Goal: Book appointment/travel/reservation

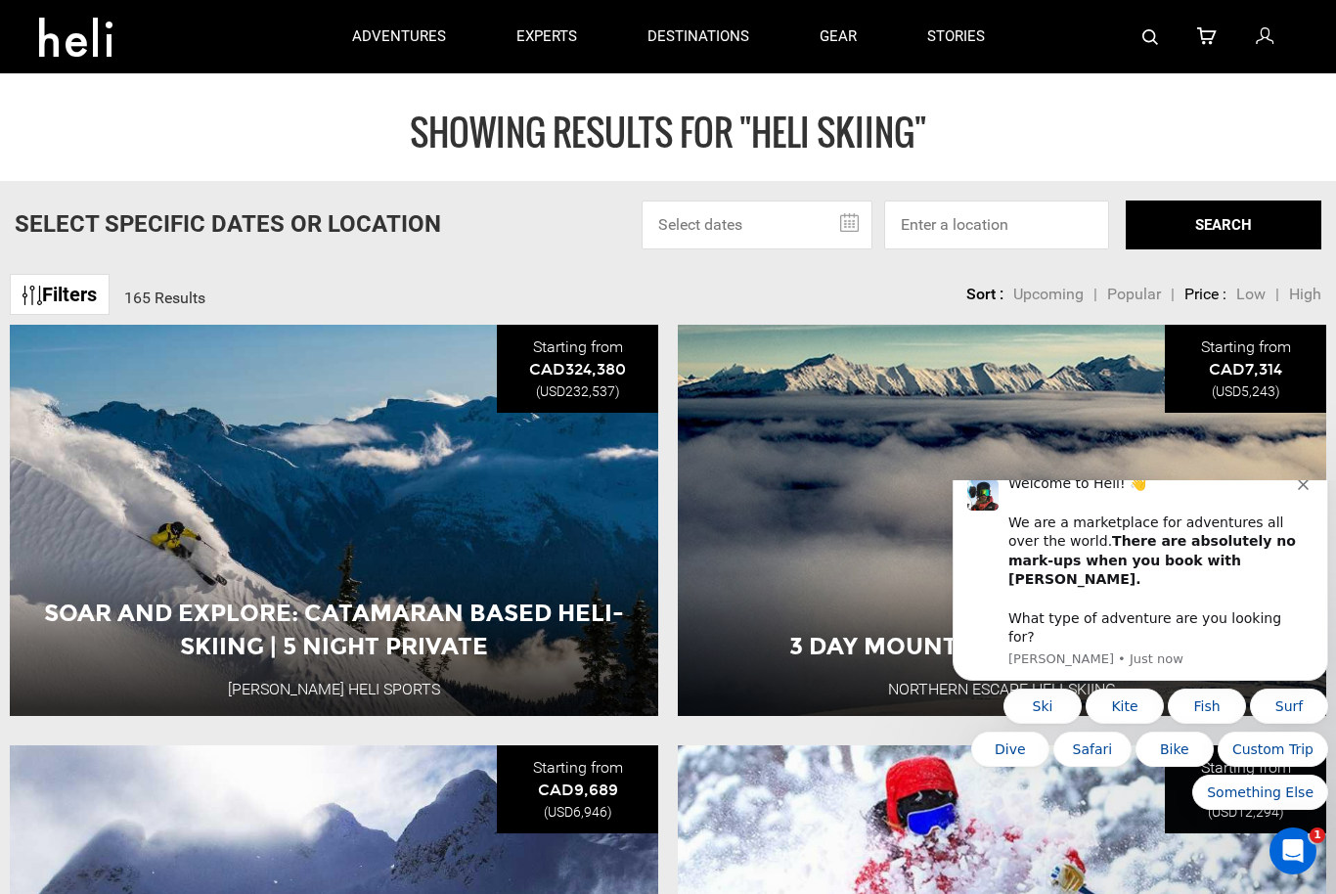
click at [1299, 490] on icon "Dismiss notification" at bounding box center [1303, 484] width 11 height 11
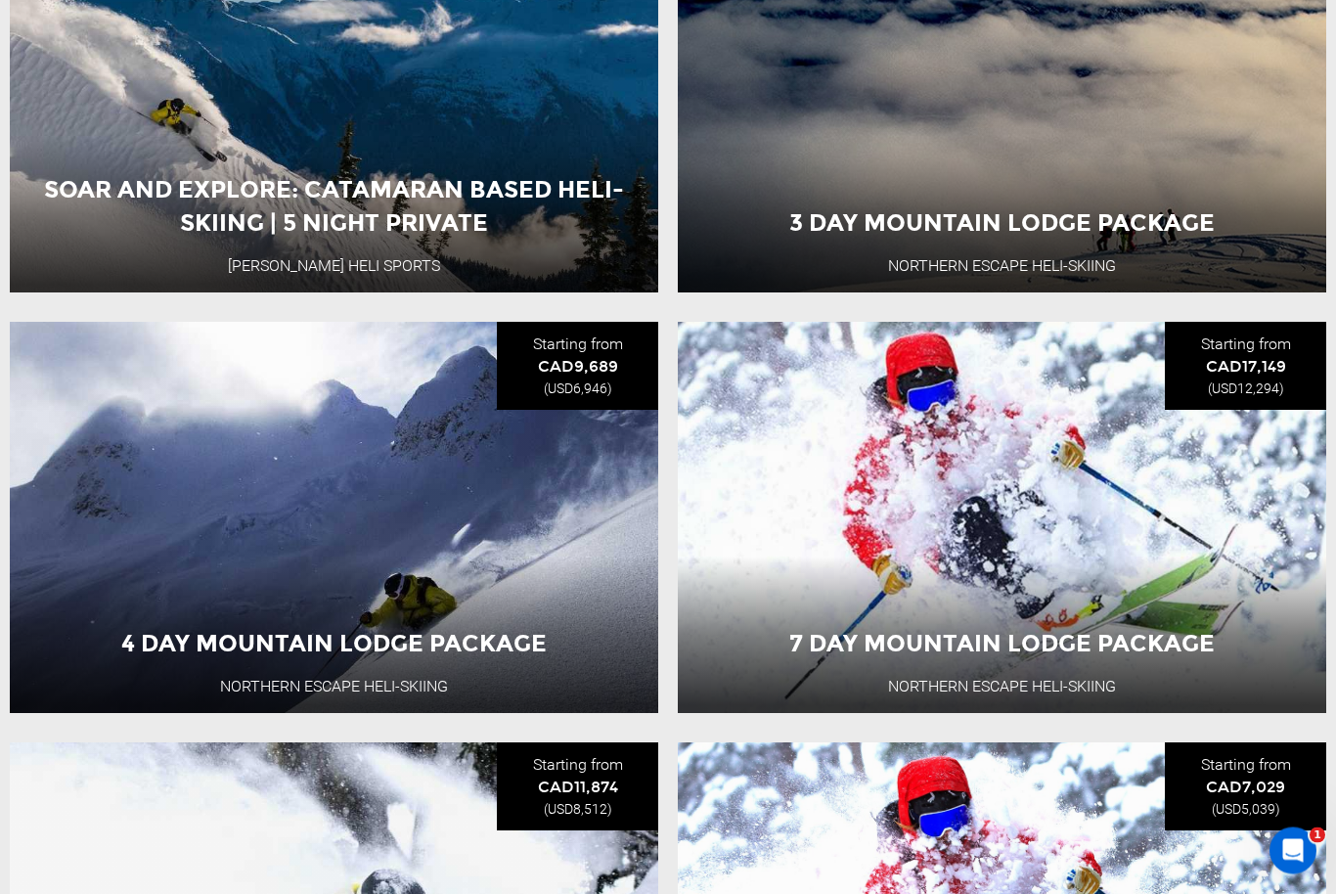
scroll to position [424, 0]
click at [305, 630] on button "View Adventure" at bounding box center [335, 632] width 196 height 49
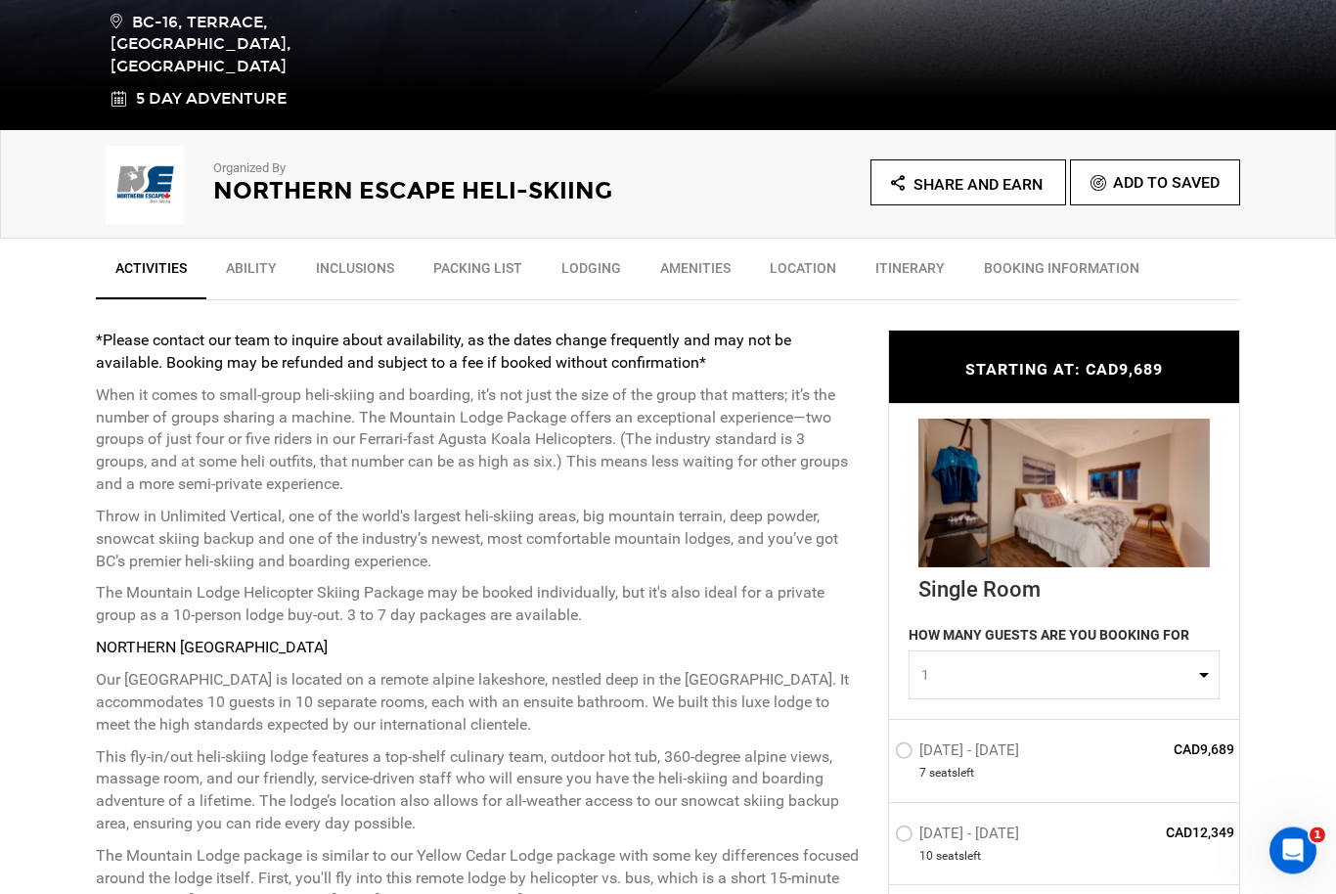
scroll to position [544, 0]
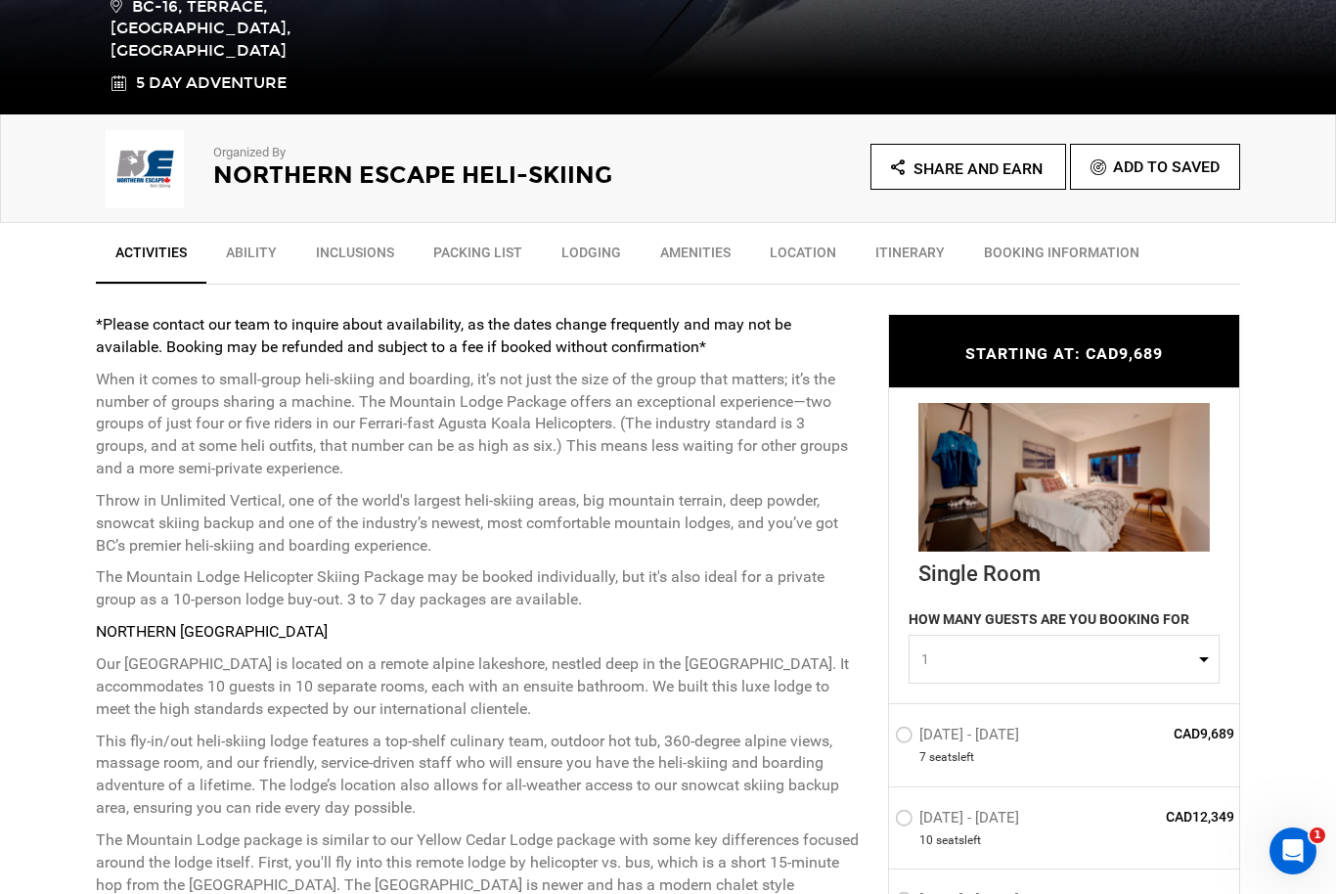
click at [1196, 655] on button "1" at bounding box center [1064, 660] width 311 height 49
click at [940, 741] on link "2" at bounding box center [1064, 743] width 309 height 35
select select "2"
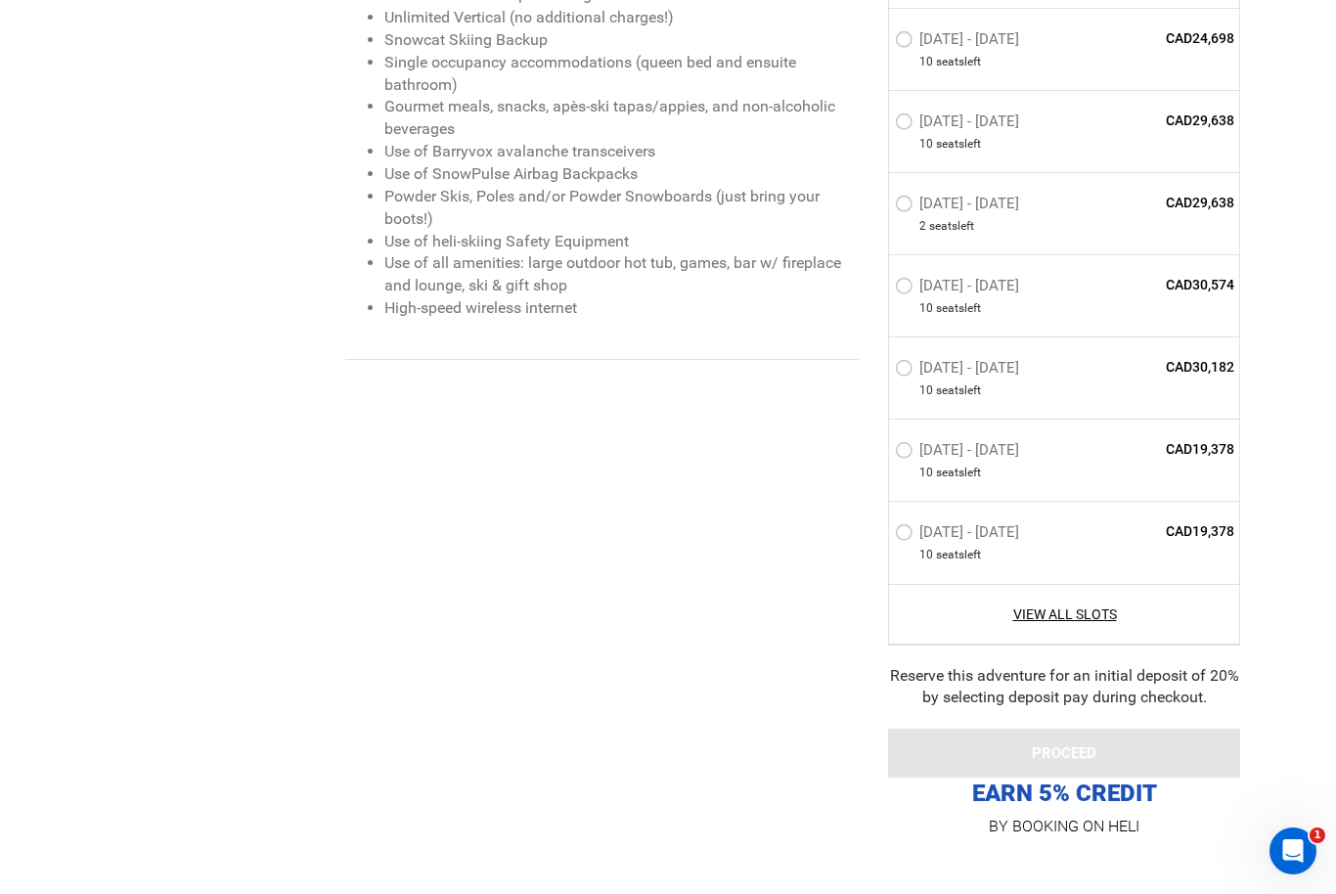
scroll to position [2505, 0]
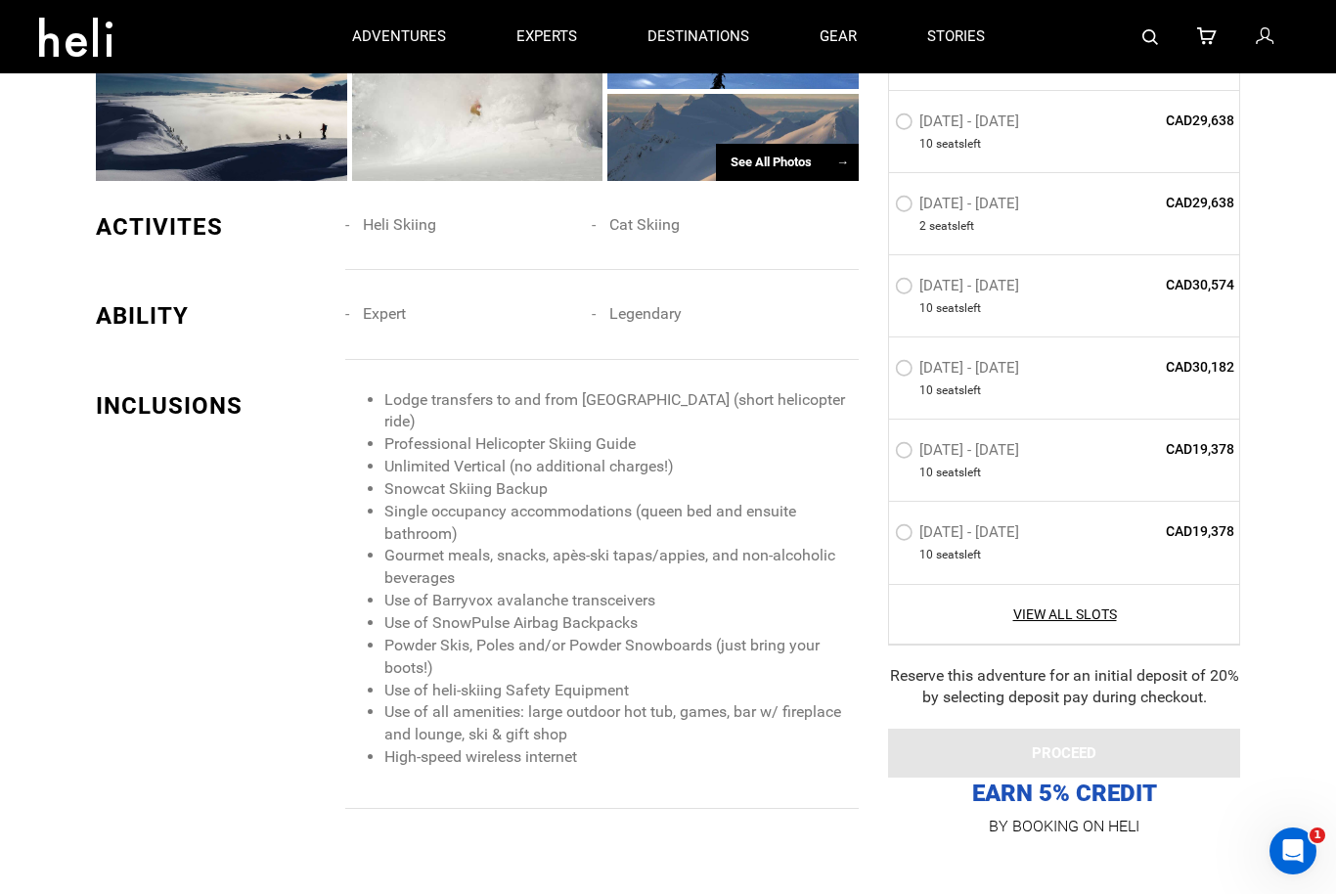
type input "Heli Skiing"
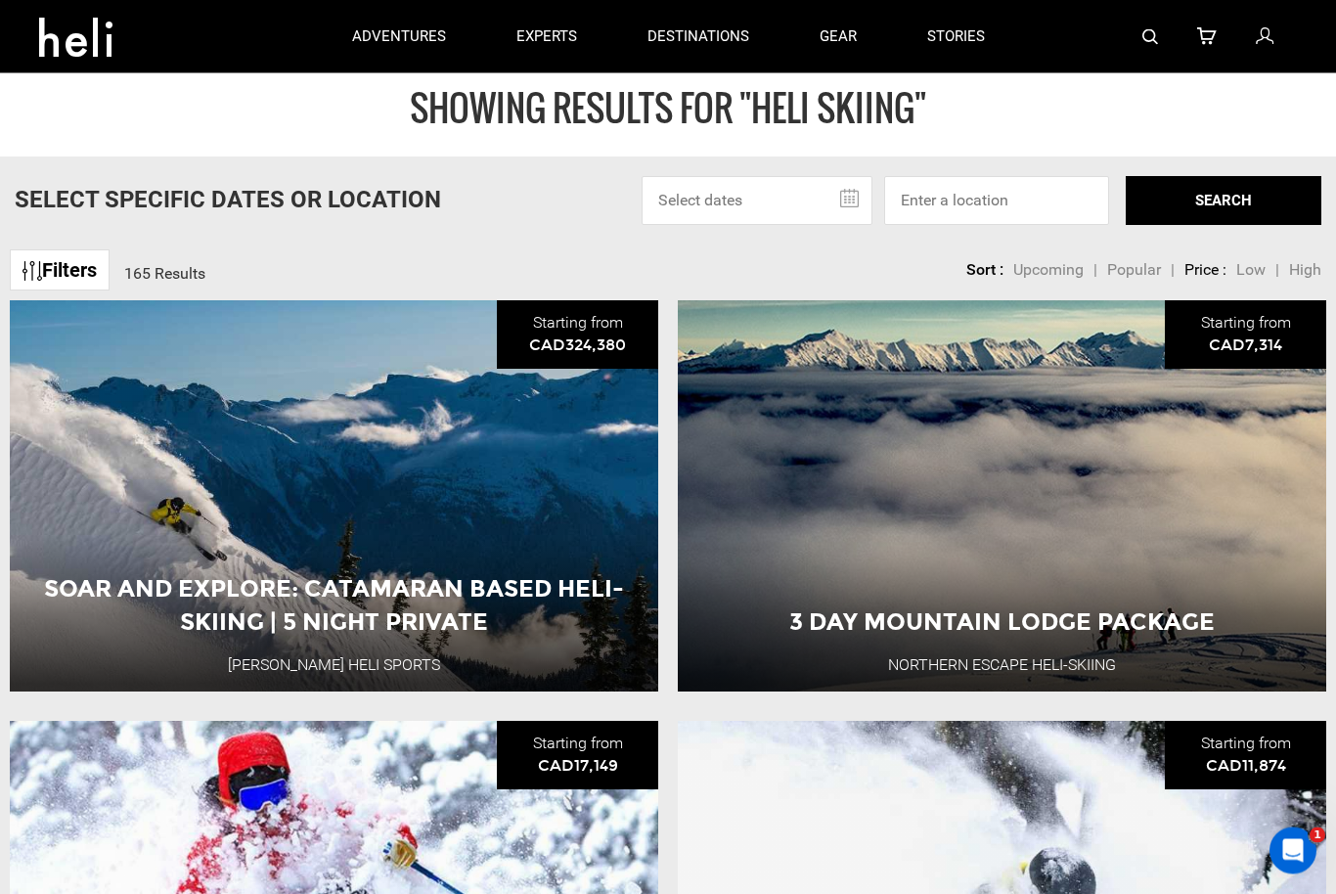
scroll to position [24, 0]
click at [1210, 527] on div "3 Day Mountain Lodge Package Northern Escape Heli-Skiing [GEOGRAPHIC_DATA] 4 Da…" at bounding box center [1002, 495] width 649 height 391
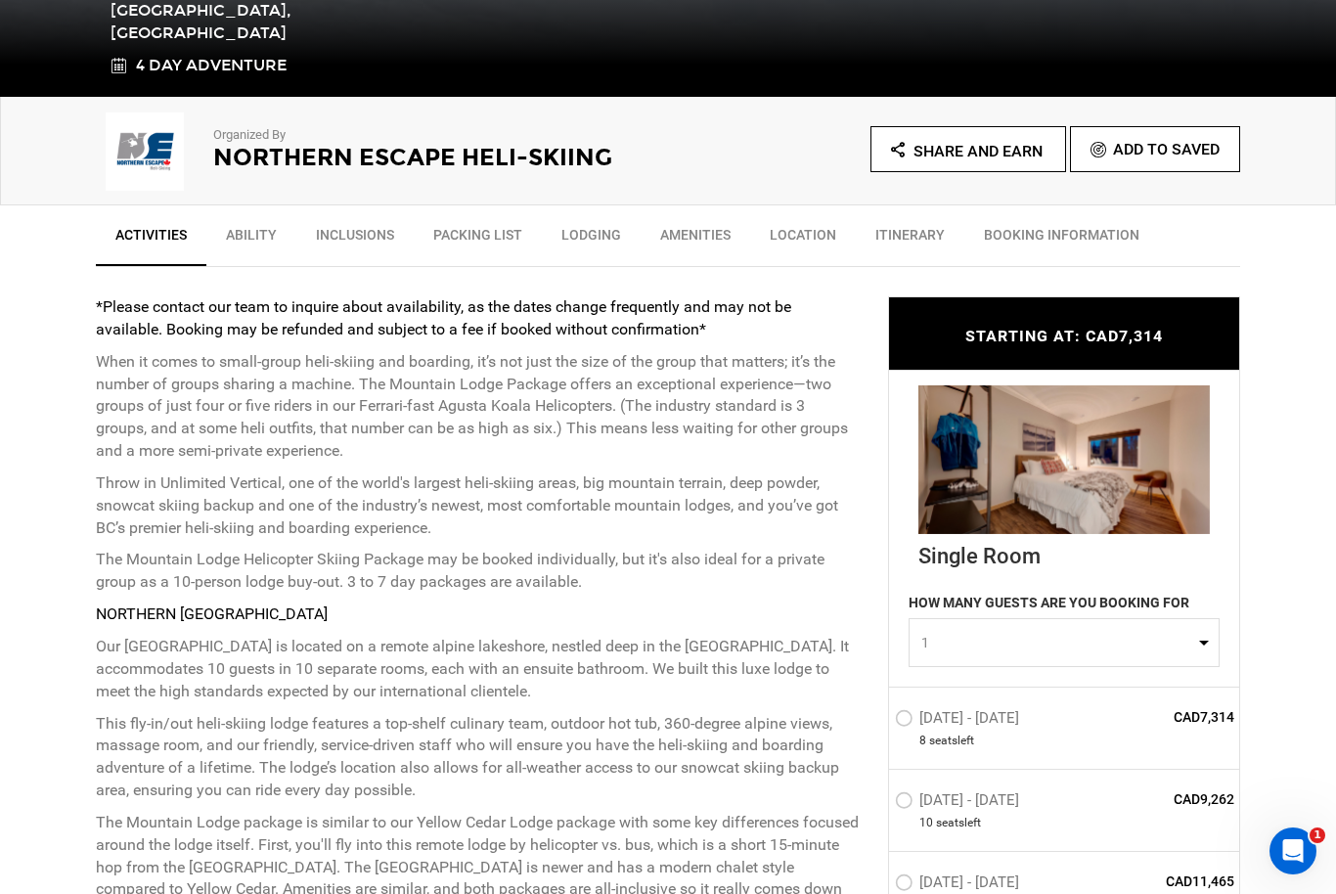
scroll to position [569, 0]
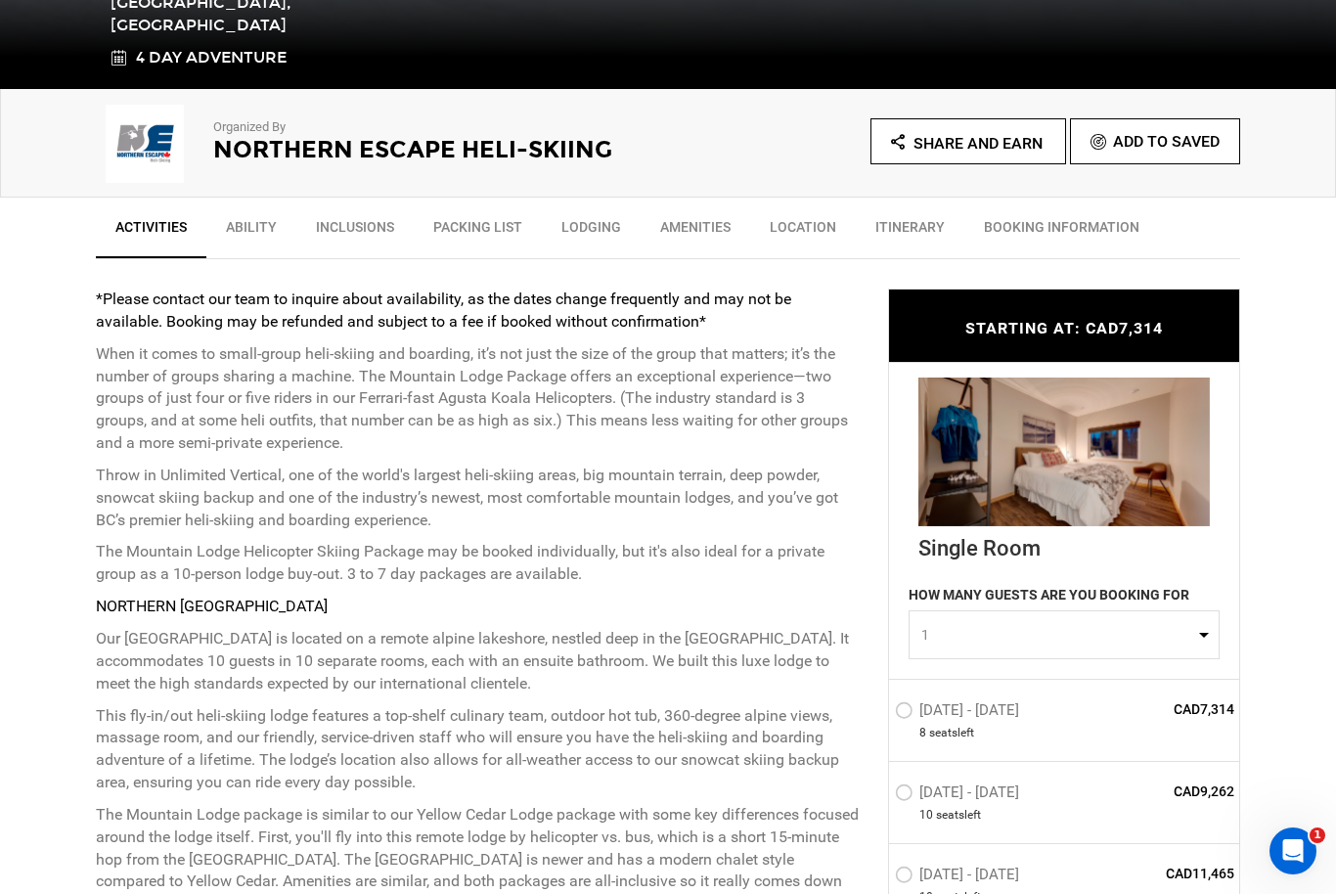
click at [1199, 628] on button "1" at bounding box center [1064, 634] width 311 height 49
click at [942, 718] on link "2" at bounding box center [1064, 717] width 309 height 35
select select "2"
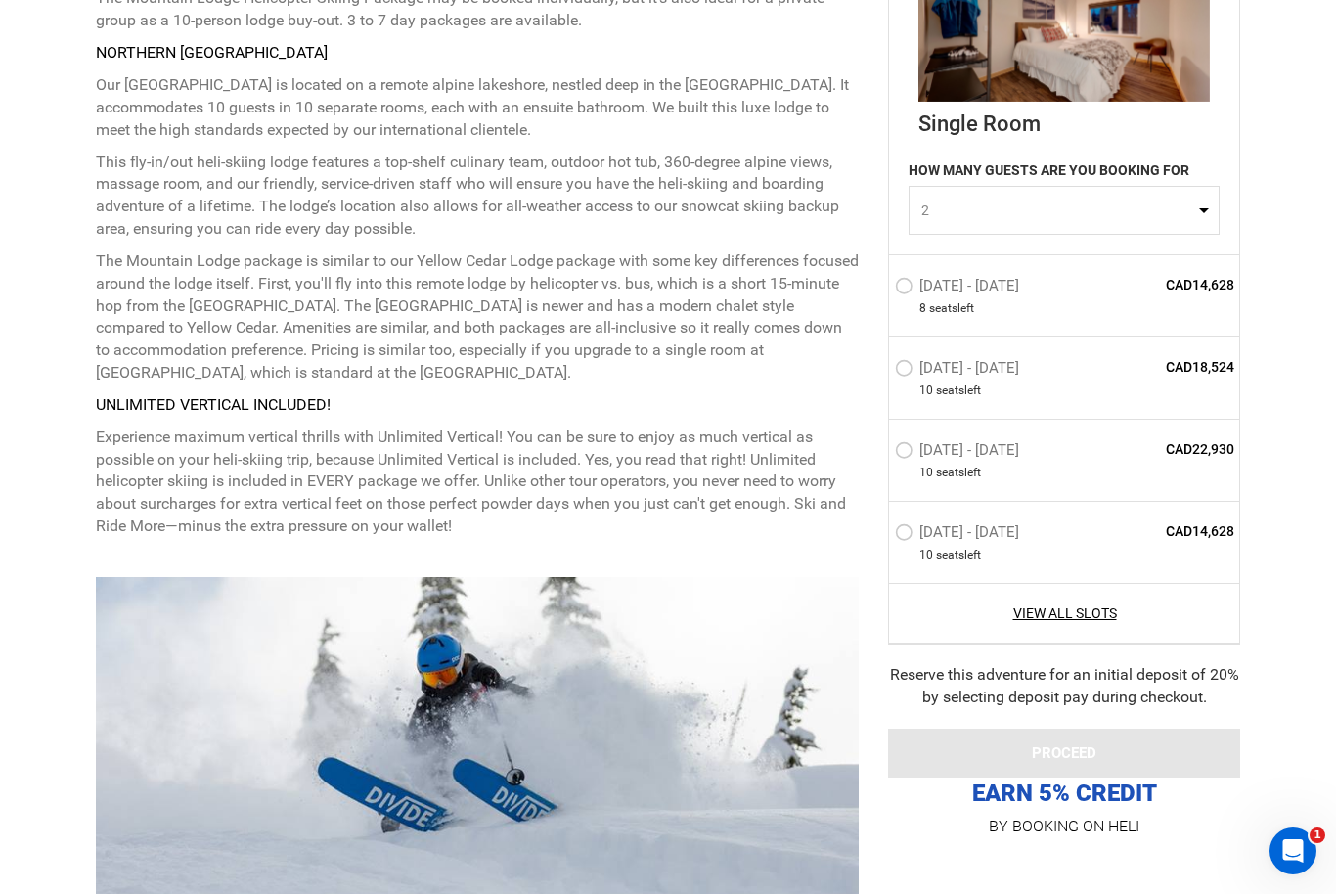
scroll to position [1124, 0]
click at [1096, 623] on link "View All Slots" at bounding box center [1064, 614] width 339 height 20
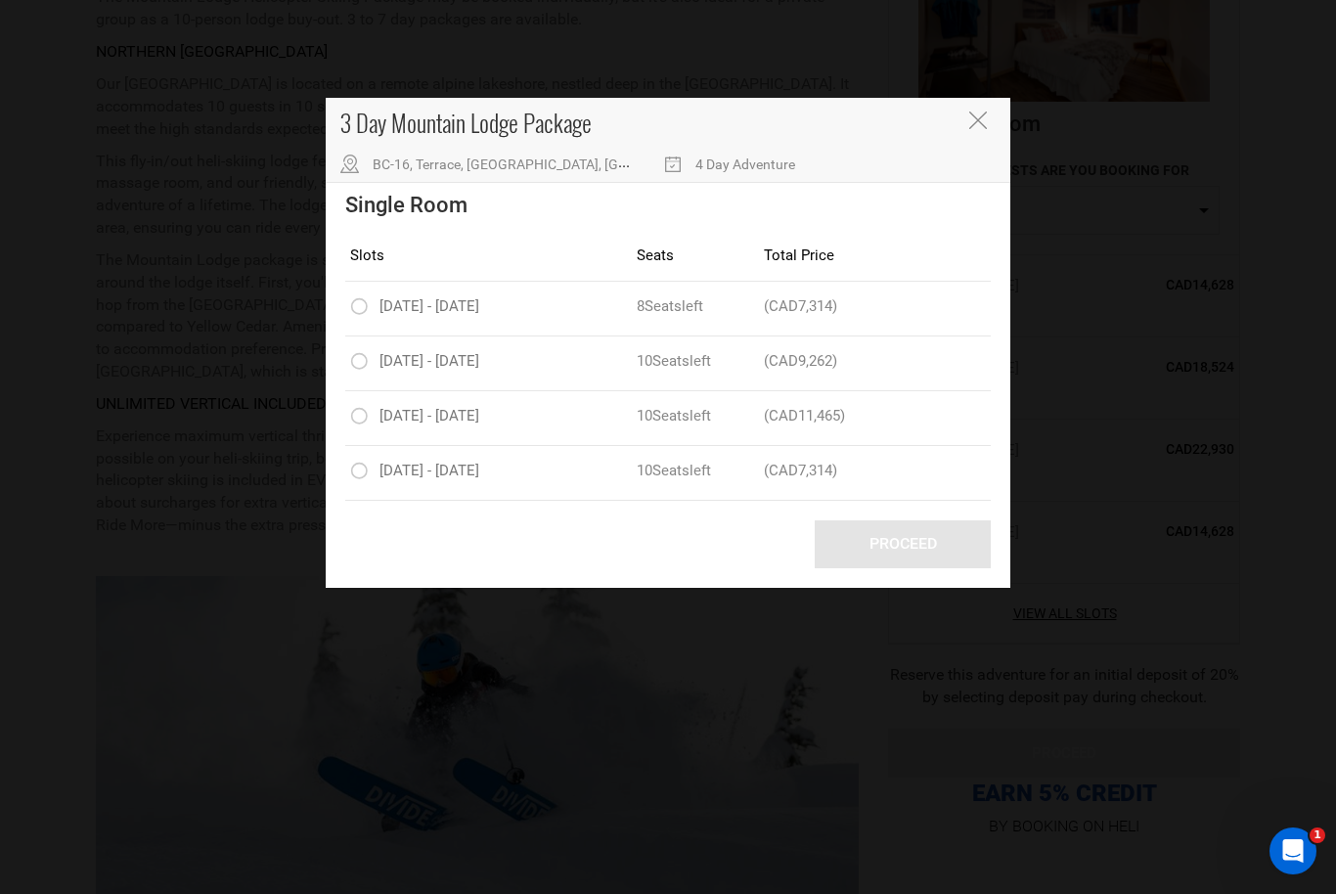
click at [978, 116] on icon "Close" at bounding box center [978, 121] width 18 height 18
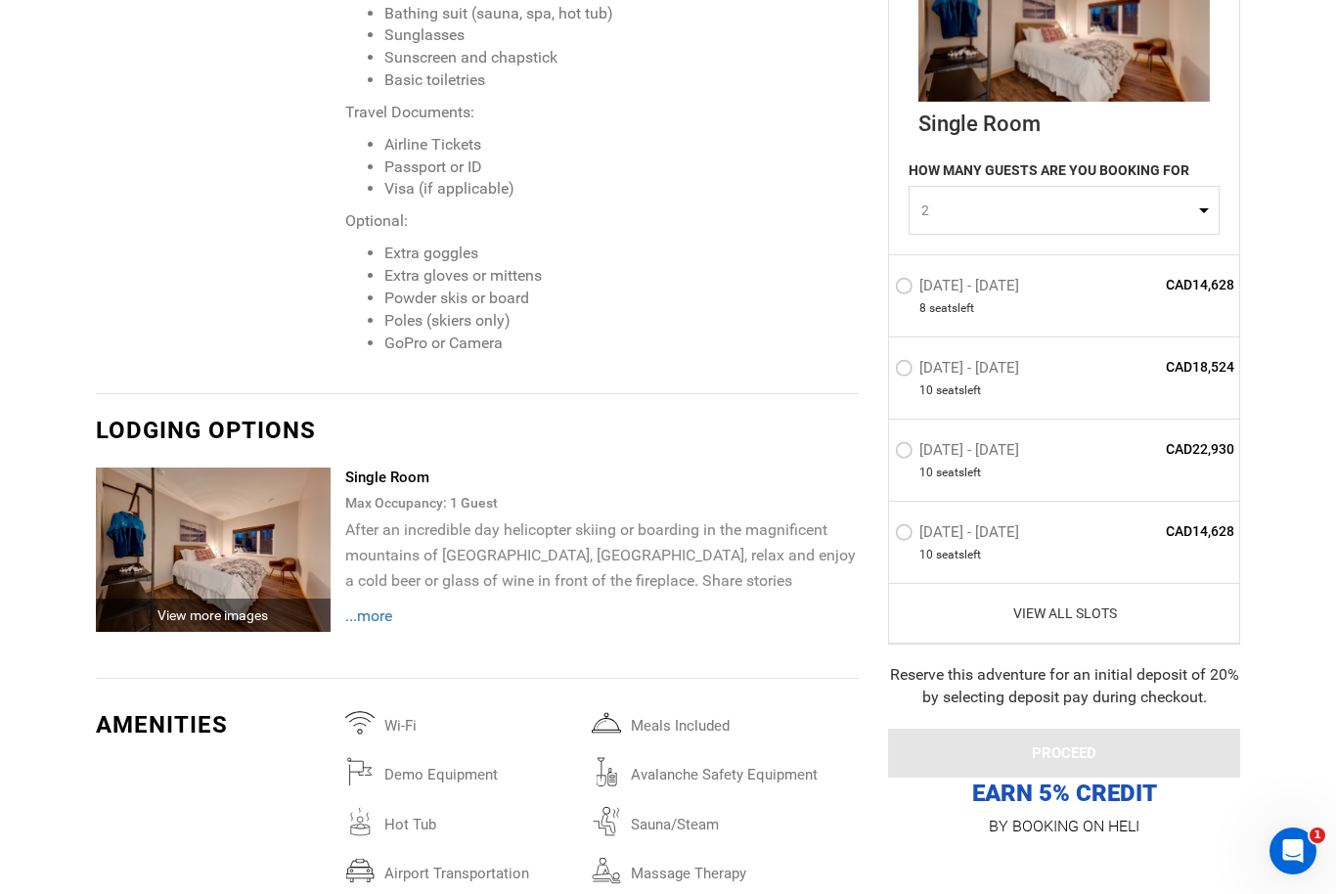
scroll to position [3739, 0]
click at [199, 525] on img at bounding box center [213, 549] width 235 height 164
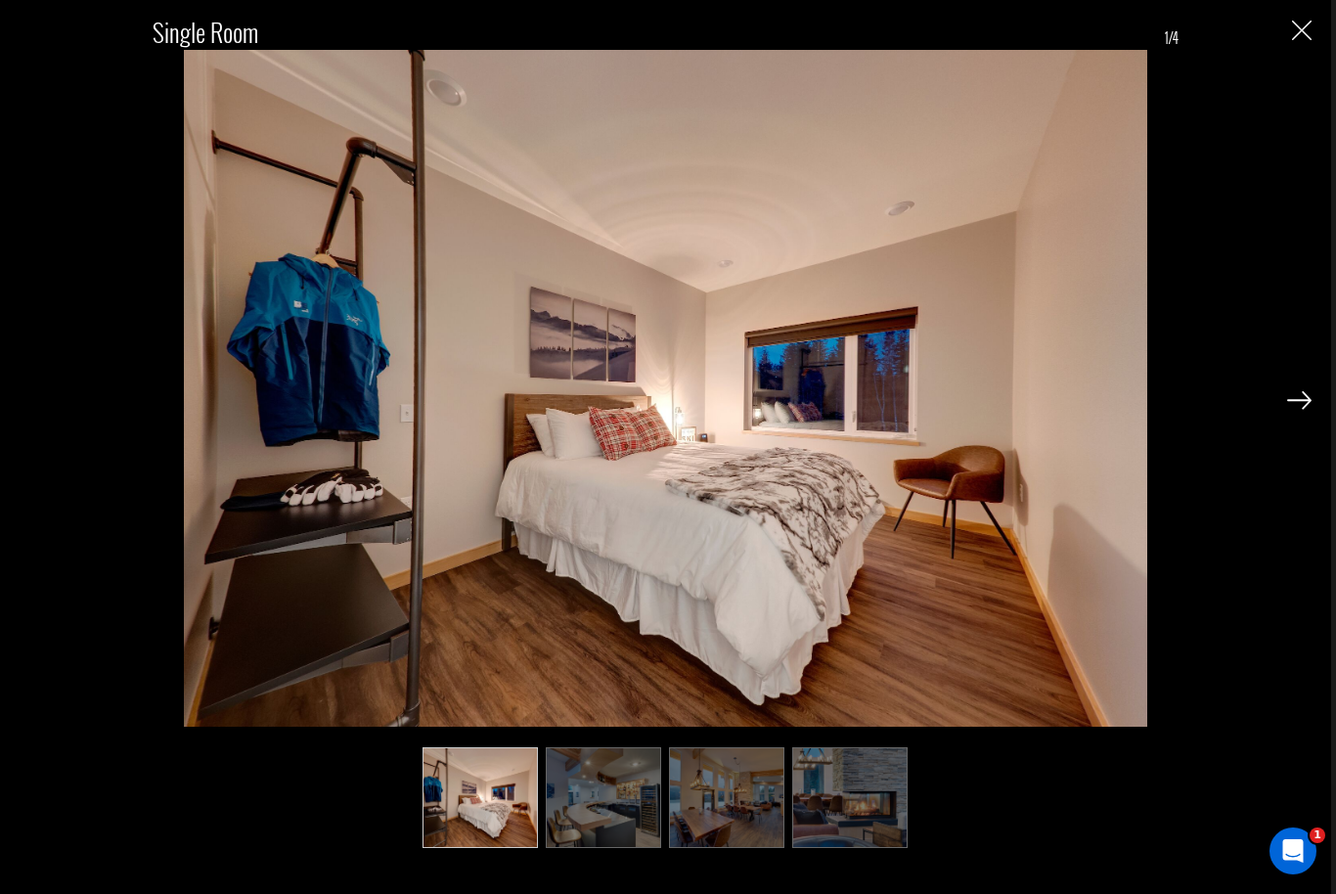
click at [1275, 429] on div "Single Room 1/4" at bounding box center [666, 424] width 1292 height 849
click at [1294, 409] on img at bounding box center [1299, 400] width 24 height 18
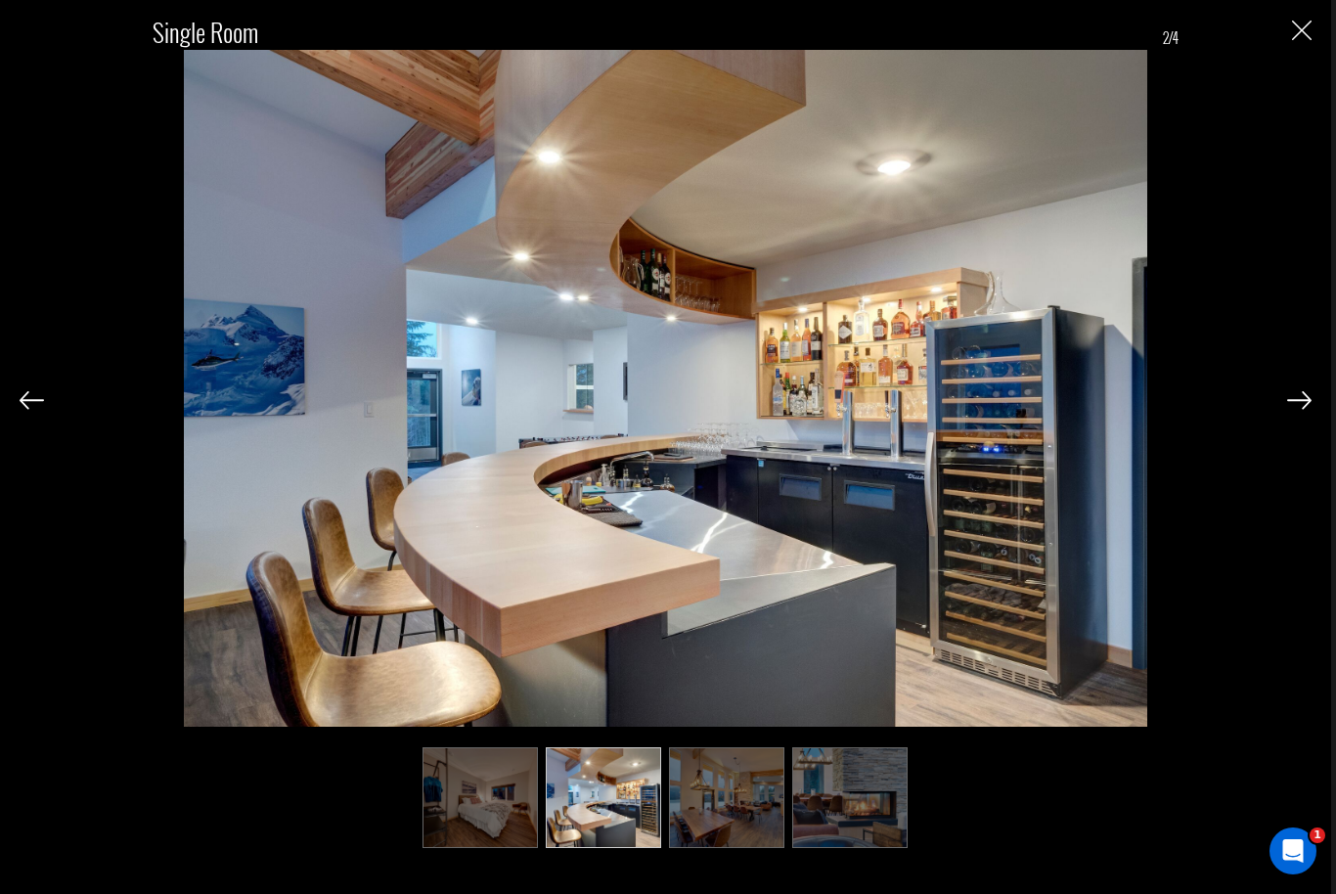
click at [1280, 434] on div "Single Room 2/4" at bounding box center [666, 424] width 1292 height 849
click at [1292, 409] on img at bounding box center [1299, 400] width 24 height 18
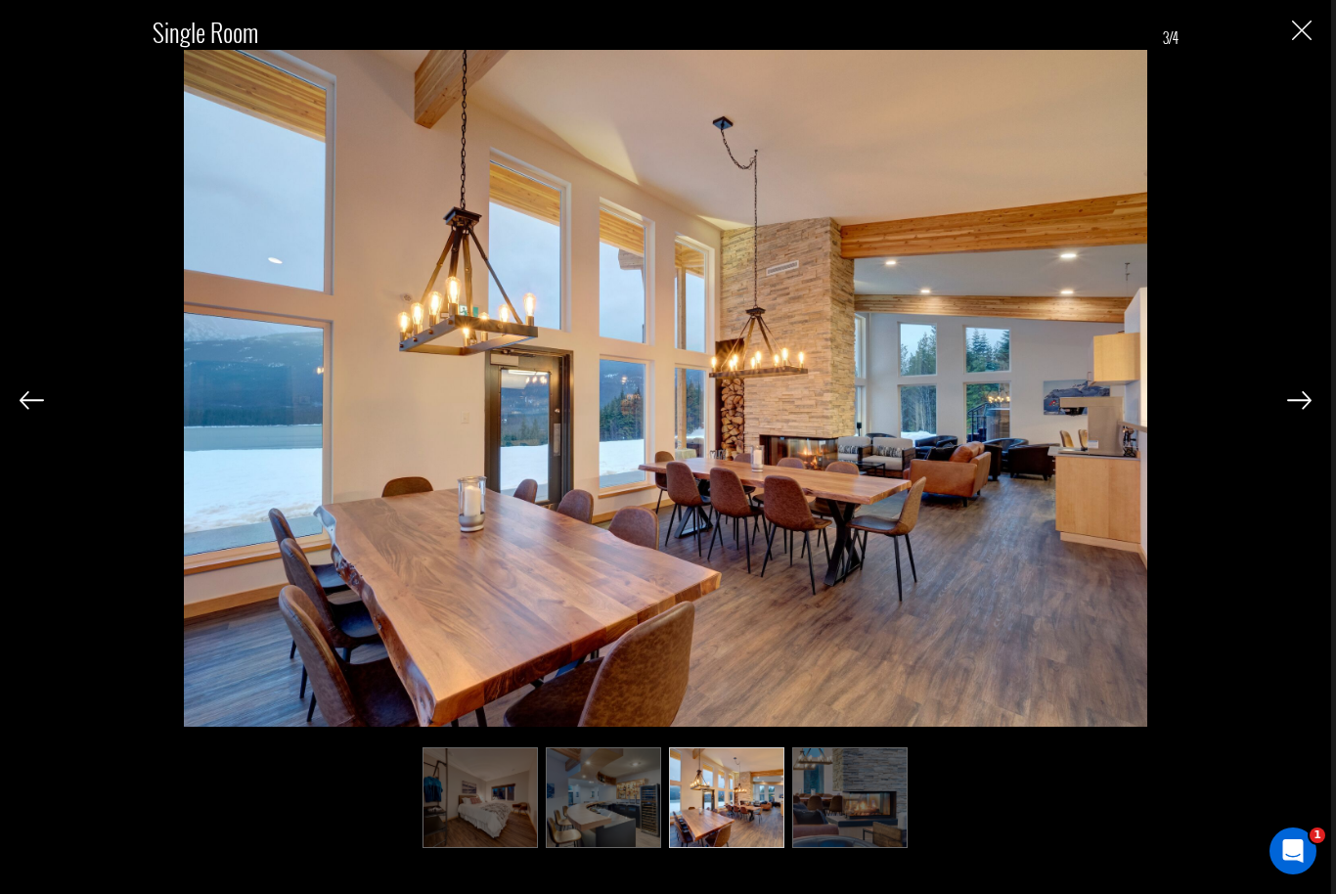
click at [1286, 436] on div "Single Room 3/4" at bounding box center [666, 424] width 1292 height 849
click at [1291, 409] on img at bounding box center [1299, 400] width 24 height 18
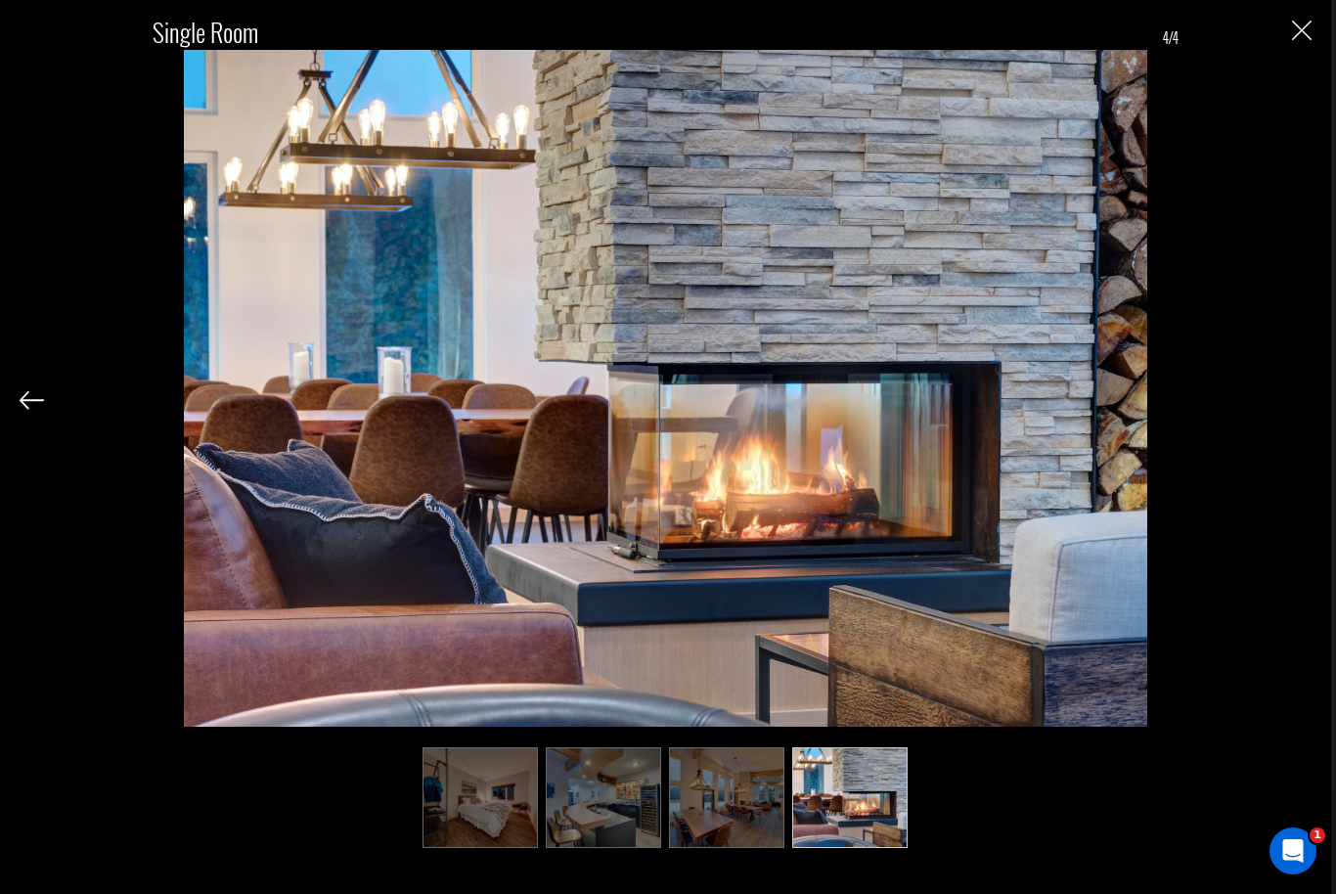
click at [1313, 7] on div "Single Room 4/4" at bounding box center [665, 447] width 1331 height 894
click at [1314, 22] on div "Single Room 4/4" at bounding box center [665, 447] width 1331 height 894
click at [1301, 22] on img "Close" at bounding box center [1302, 31] width 20 height 20
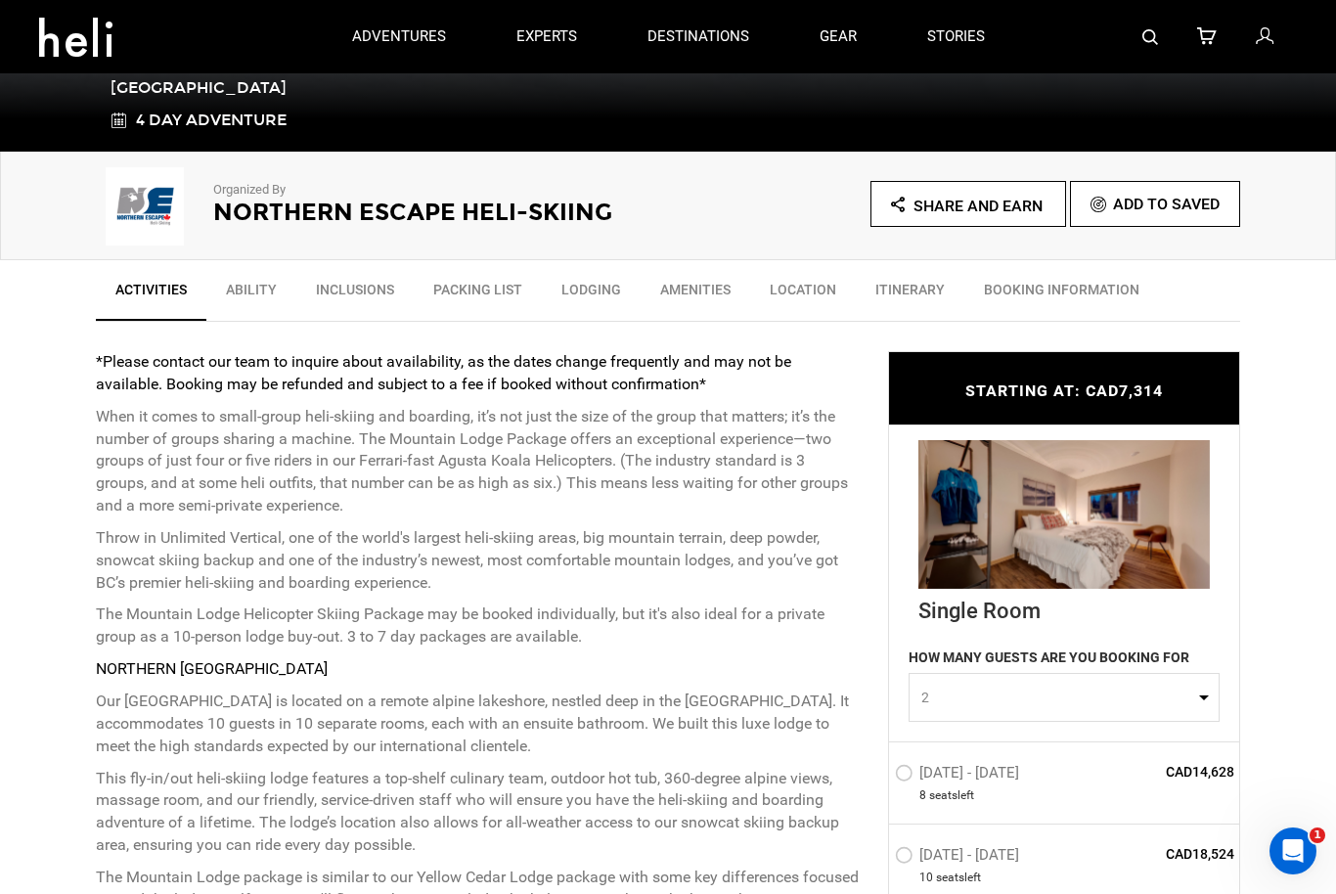
type input "Heli Skiing"
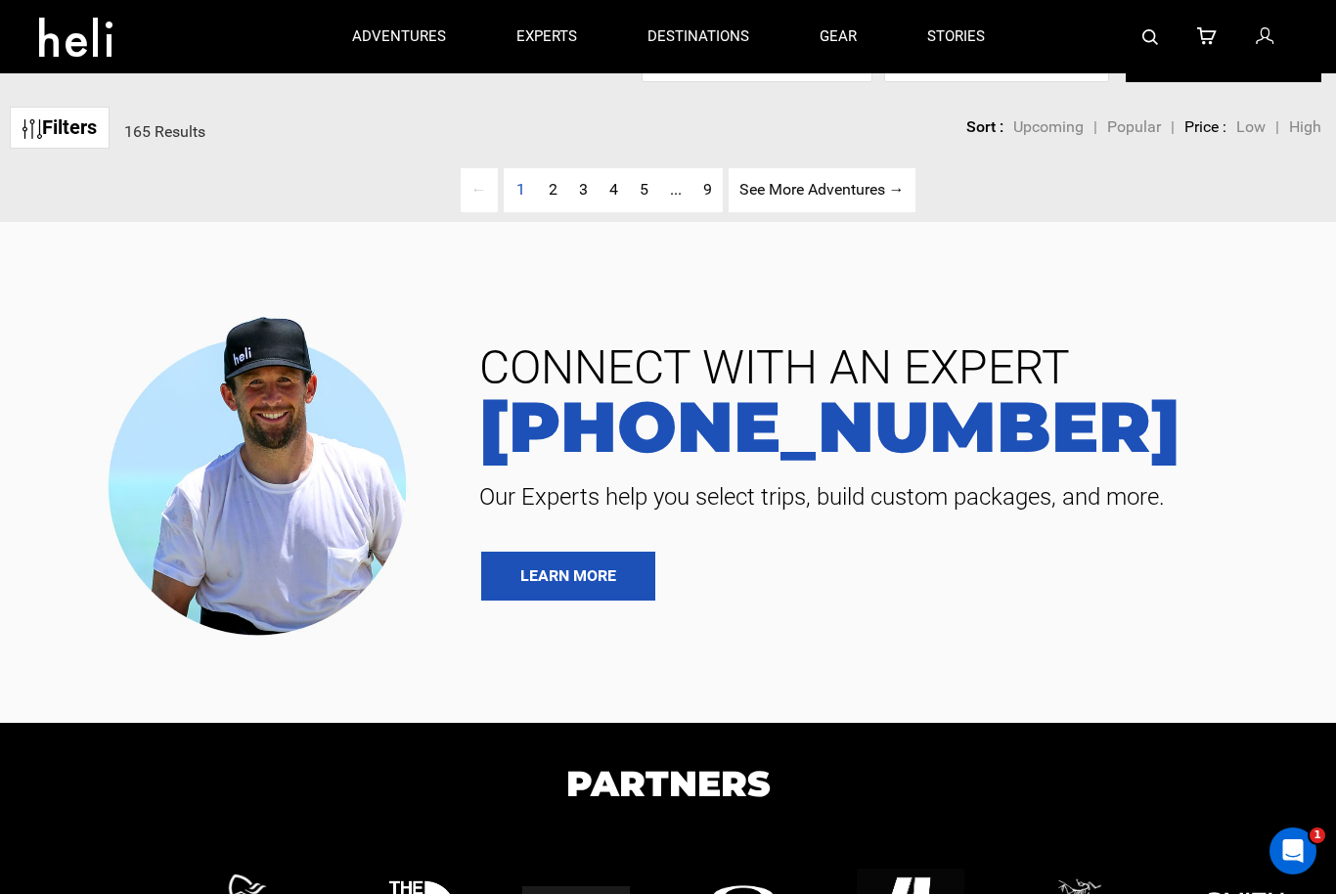
scroll to position [58, 0]
